Goal: Task Accomplishment & Management: Manage account settings

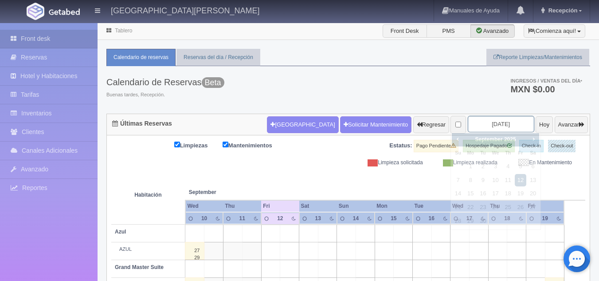
click at [482, 127] on input "[DATE]" at bounding box center [501, 124] width 67 height 16
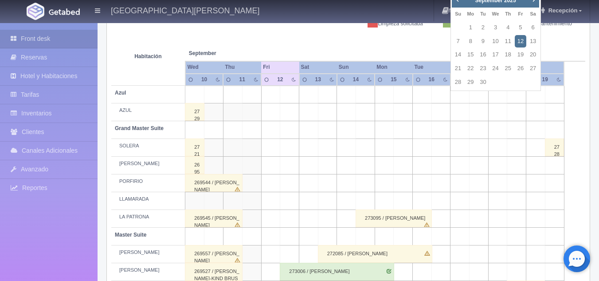
scroll to position [137, 0]
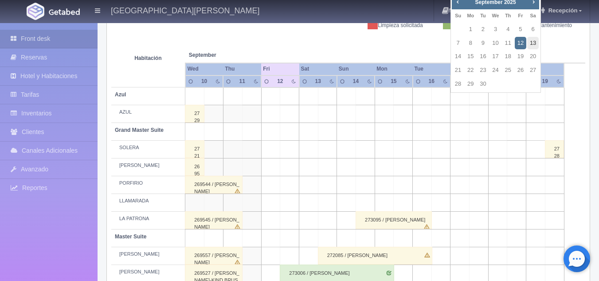
click at [533, 42] on link "13" at bounding box center [533, 43] width 12 height 13
type input "[DATE]"
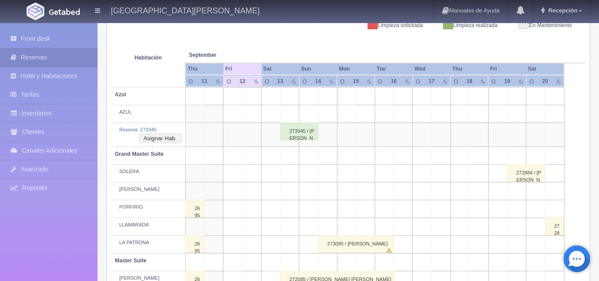
scroll to position [137, 0]
click at [299, 136] on div "273345 / [PERSON_NAME]" at bounding box center [299, 131] width 38 height 18
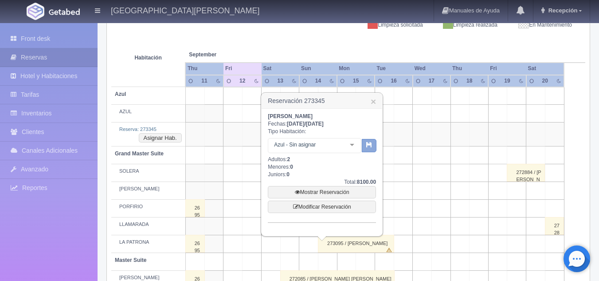
click at [370, 146] on icon "button" at bounding box center [369, 144] width 6 height 6
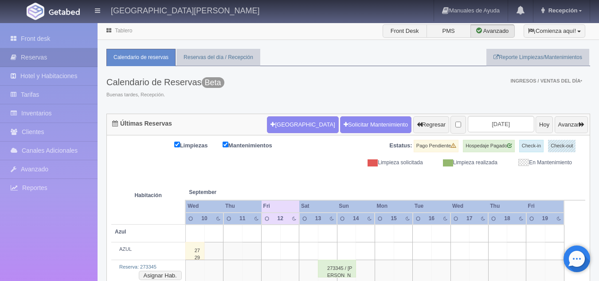
scroll to position [66, 0]
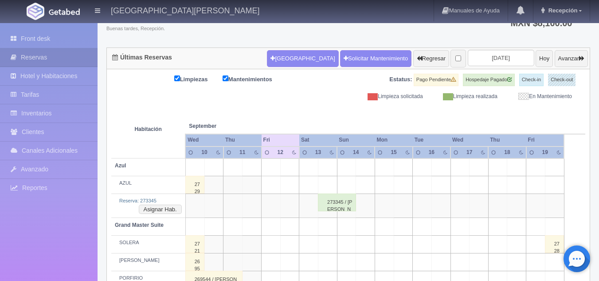
click at [340, 198] on div "273345 / [PERSON_NAME]" at bounding box center [337, 202] width 38 height 18
